Goal: Task Accomplishment & Management: Manage account settings

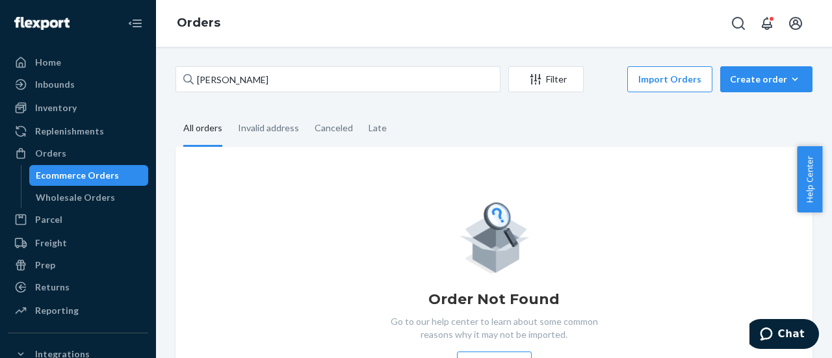
drag, startPoint x: 249, startPoint y: 73, endPoint x: 0, endPoint y: 17, distance: 255.3
click at [0, 18] on div "Home Inbounds Shipping Plans Problems Inventory Products Branded Packaging Repl…" at bounding box center [416, 179] width 832 height 358
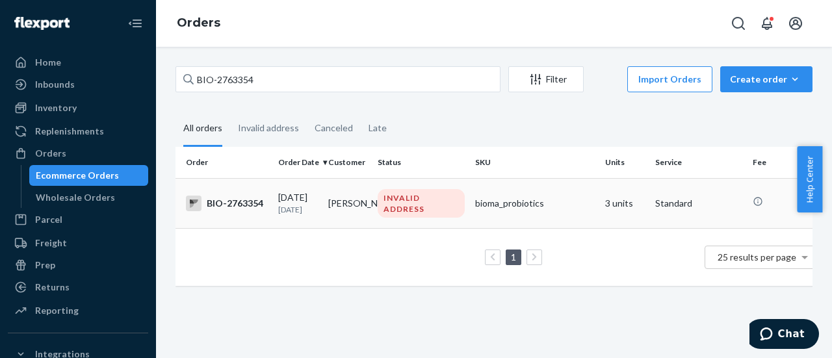
type input "BIO-2763354"
click at [358, 209] on td "[PERSON_NAME]" at bounding box center [348, 203] width 50 height 50
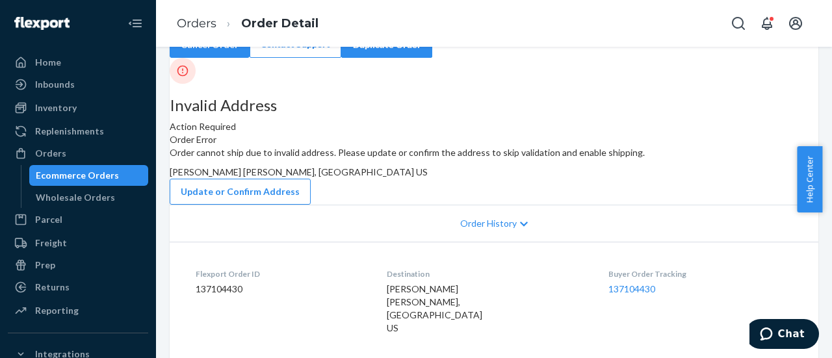
scroll to position [130, 0]
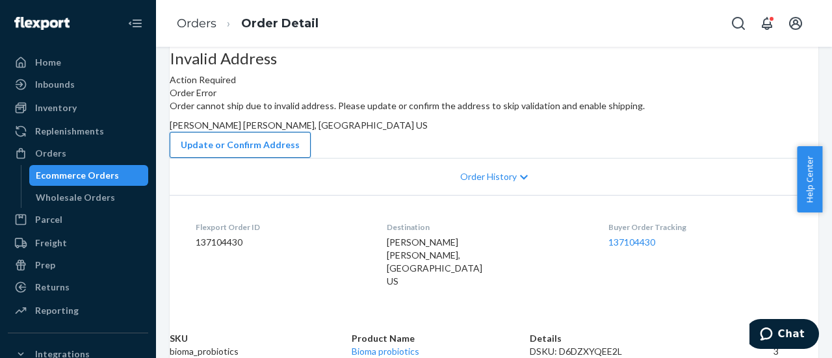
click at [311, 158] on button "Update or Confirm Address" at bounding box center [240, 145] width 141 height 26
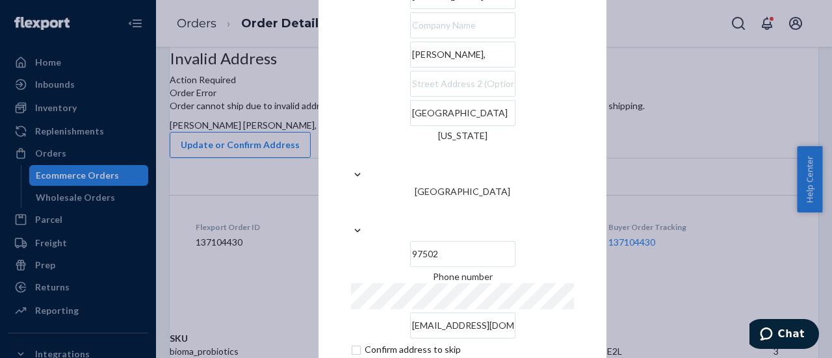
drag, startPoint x: 369, startPoint y: 87, endPoint x: 354, endPoint y: 88, distance: 14.4
click at [410, 68] on input "[PERSON_NAME]," at bounding box center [462, 55] width 105 height 26
paste input "[STREET_ADDRESS][PERSON_NAME]"
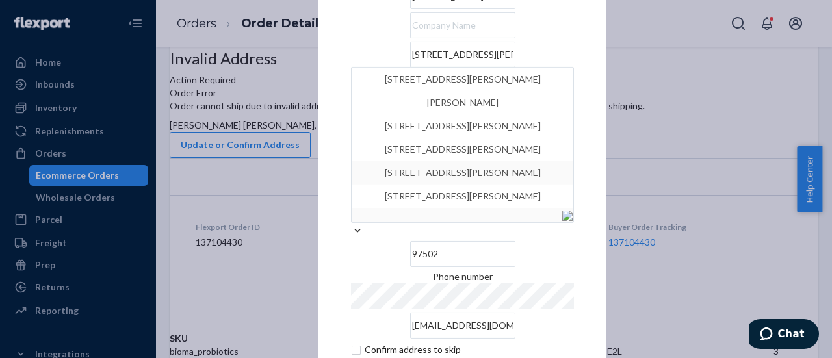
scroll to position [65, 0]
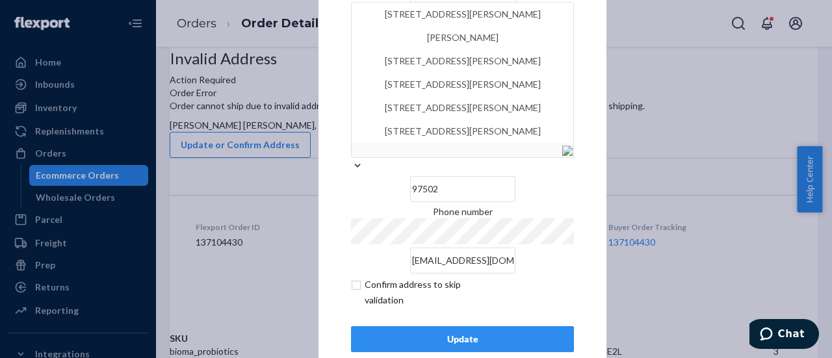
type input "[STREET_ADDRESS][PERSON_NAME],"
click at [513, 248] on input "[EMAIL_ADDRESS][DOMAIN_NAME]" at bounding box center [462, 261] width 105 height 26
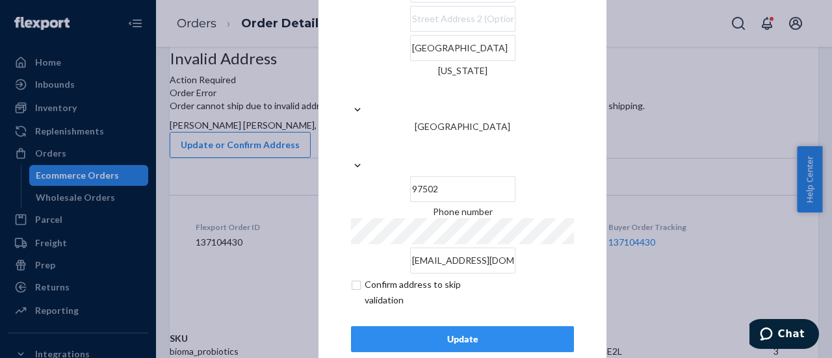
click at [490, 333] on div "Update" at bounding box center [462, 339] width 201 height 13
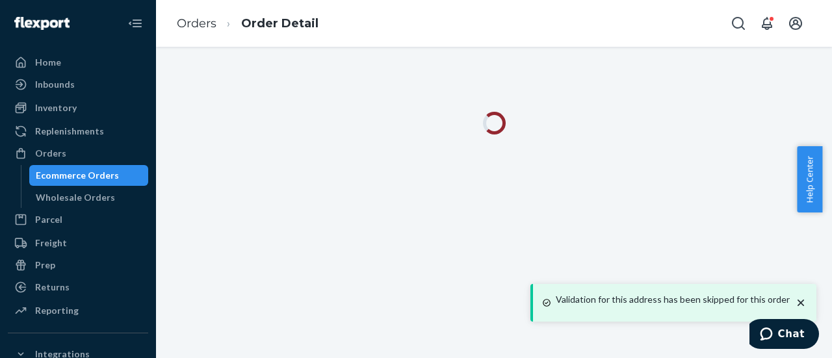
scroll to position [0, 0]
